Goal: Navigation & Orientation: Find specific page/section

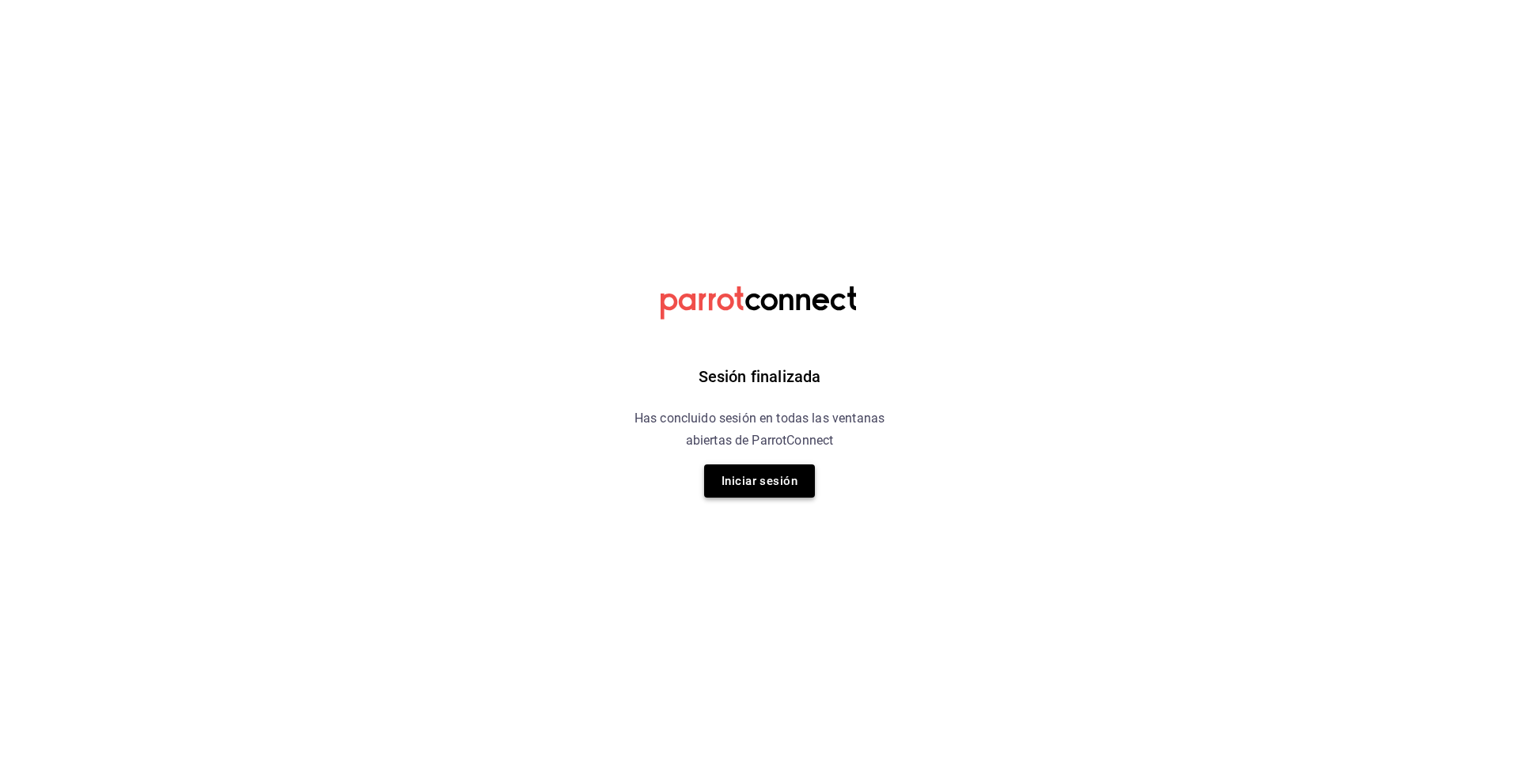
click at [764, 483] on button "Iniciar sesión" at bounding box center [759, 481] width 111 height 33
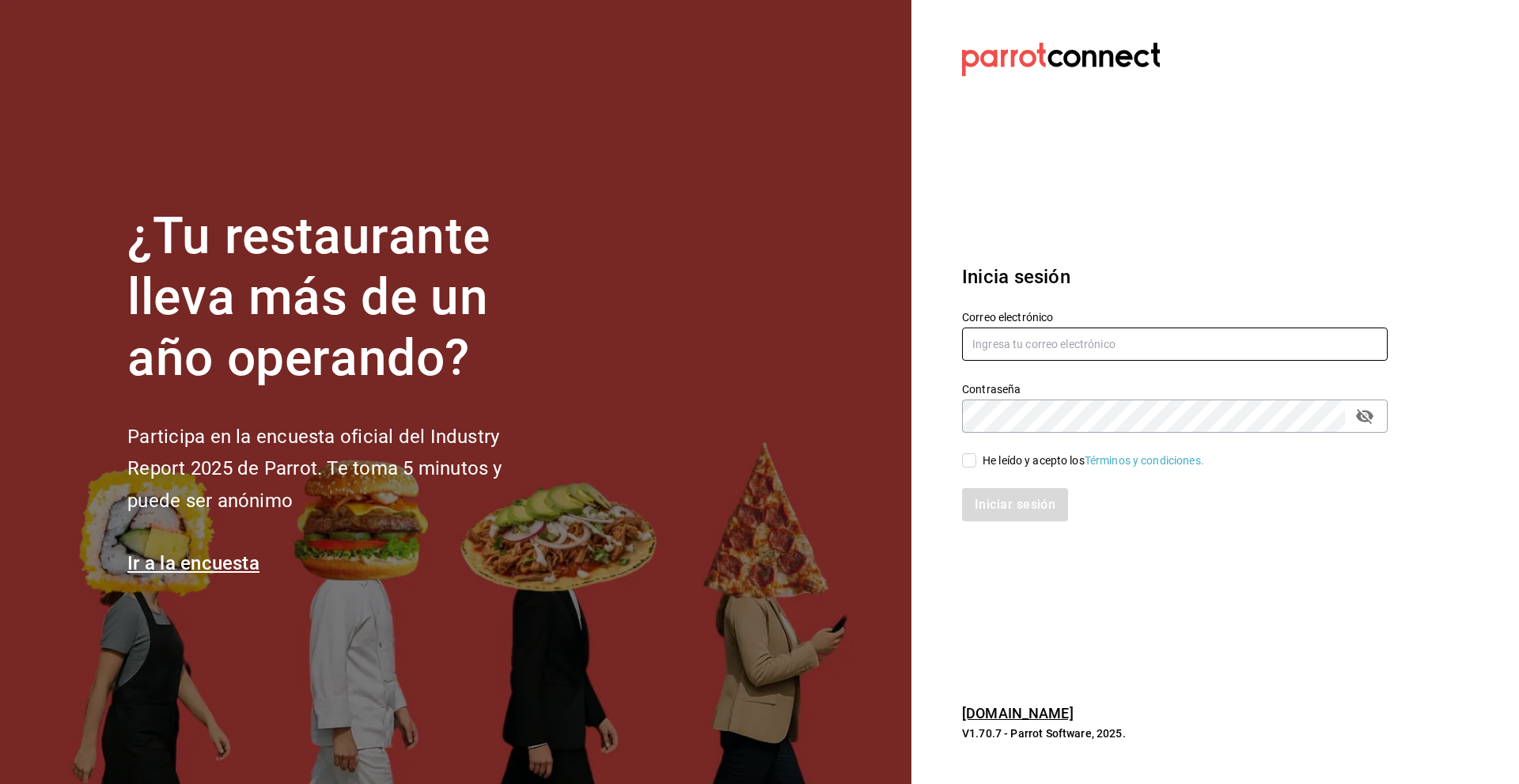
type input "riveratrejoasesoria@gmail.com"
click at [1056, 357] on input "riveratrejoasesoria@gmail.com" at bounding box center [1175, 344] width 426 height 33
click at [966, 465] on input "He leído y acepto los Términos y condiciones." at bounding box center [969, 461] width 14 height 14
checkbox input "true"
click at [1053, 509] on button "Iniciar sesión" at bounding box center [1015, 504] width 108 height 33
